Goal: Navigation & Orientation: Go to known website

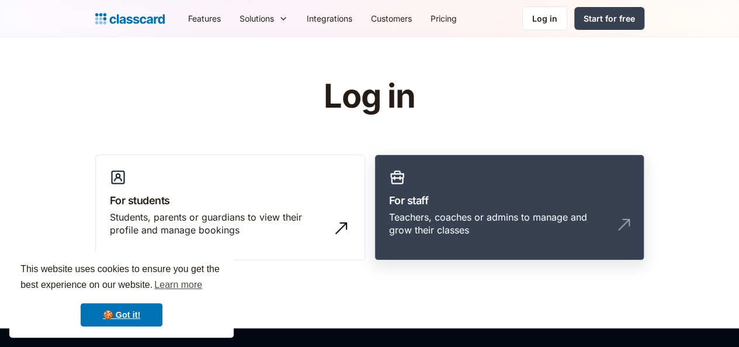
click at [630, 216] on div "Teachers, coaches or admins to manage and grow their classes" at bounding box center [509, 228] width 241 height 36
click at [634, 219] on img at bounding box center [624, 224] width 19 height 19
